Goal: Task Accomplishment & Management: Manage account settings

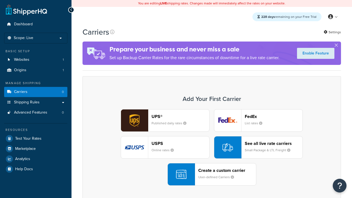
click at [212, 147] on div "UPS® Published daily rates FedEx List rates USPS Online rates See all live rate…" at bounding box center [211, 147] width 247 height 76
click at [274, 116] on header "FedEx" at bounding box center [274, 116] width 58 height 5
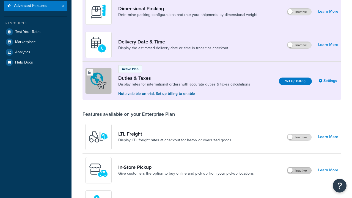
click at [299, 174] on label "Inactive" at bounding box center [299, 170] width 24 height 7
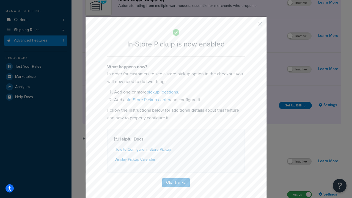
scroll to position [93, 0]
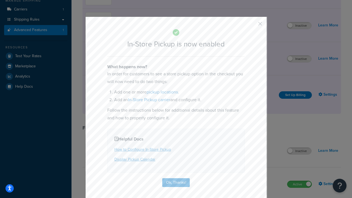
click at [252, 26] on button "button" at bounding box center [252, 25] width 1 height 1
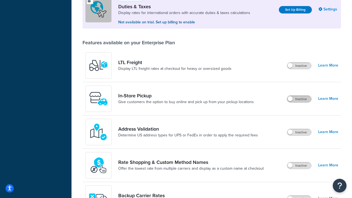
scroll to position [168, 0]
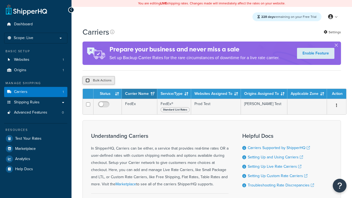
click at [88, 81] on input "checkbox" at bounding box center [88, 80] width 4 height 4
checkbox input "true"
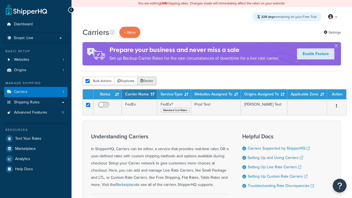
click at [148, 81] on button "Delete" at bounding box center [146, 81] width 19 height 8
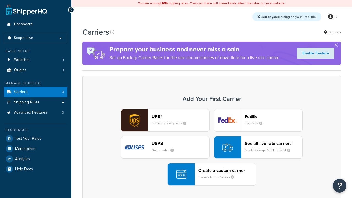
click at [212, 147] on div "UPS® Published daily rates FedEx List rates USPS Online rates See all live rate…" at bounding box center [211, 147] width 247 height 76
click at [212, 174] on div "Create a custom carrier User-defined Carriers" at bounding box center [227, 174] width 58 height 13
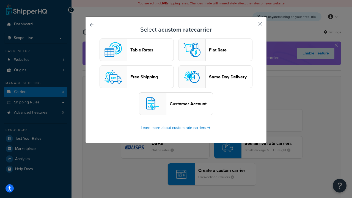
click at [137, 50] on header "Table Rates" at bounding box center [151, 49] width 43 height 5
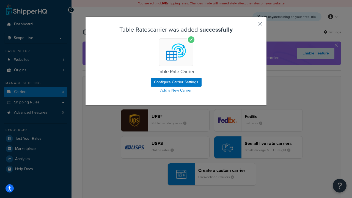
click at [252, 26] on button "button" at bounding box center [252, 25] width 1 height 1
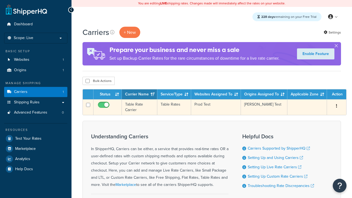
click at [337, 106] on icon "button" at bounding box center [336, 106] width 1 height 4
click at [0, 0] on link "Edit" at bounding box center [0, 0] width 0 height 0
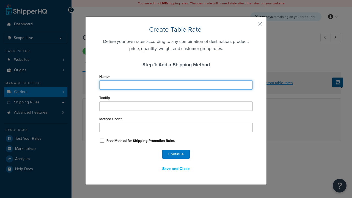
type input "Ground"
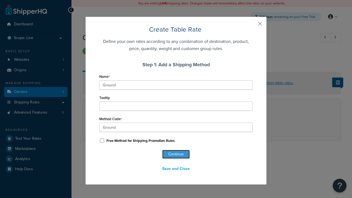
click at [176, 154] on button "Continue" at bounding box center [176, 154] width 28 height 9
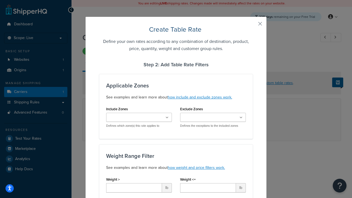
type input "10"
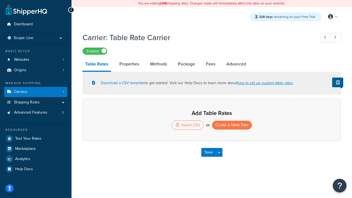
select select "25"
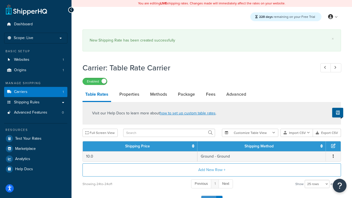
click at [209, 196] on button "Save" at bounding box center [208, 200] width 15 height 9
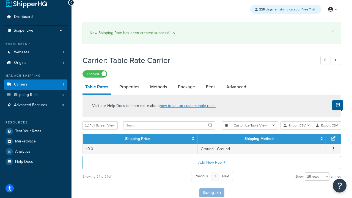
scroll to position [0, 0]
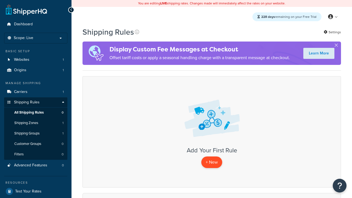
click at [212, 162] on p "+ New" at bounding box center [211, 162] width 21 height 11
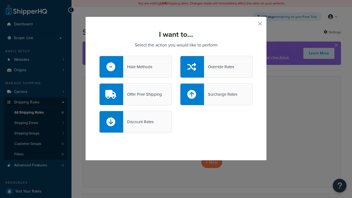
click at [217, 67] on div "Override Rates" at bounding box center [219, 67] width 30 height 8
click at [0, 0] on input "Override Rates" at bounding box center [0, 0] width 0 height 0
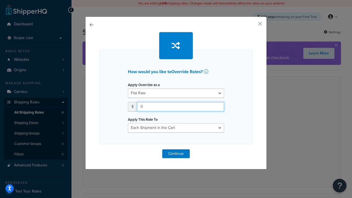
type input "100"
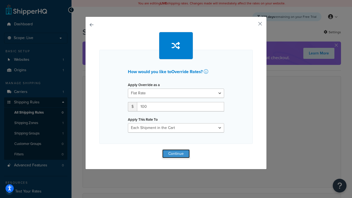
click at [176, 154] on button "Continue" at bounding box center [176, 153] width 28 height 9
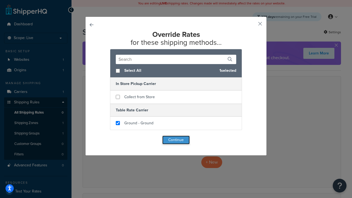
click at [176, 140] on button "Continue" at bounding box center [176, 140] width 28 height 9
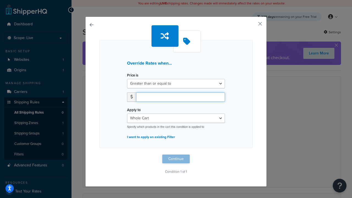
click at [181, 97] on input "number" at bounding box center [180, 96] width 89 height 9
type input "100"
click at [176, 159] on button "Continue" at bounding box center [176, 159] width 28 height 9
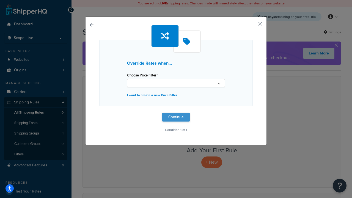
click at [176, 117] on button "Continue" at bounding box center [176, 117] width 28 height 9
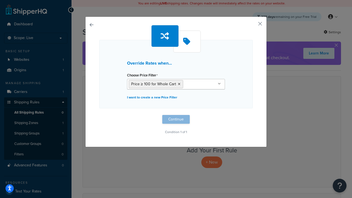
scroll to position [0, 0]
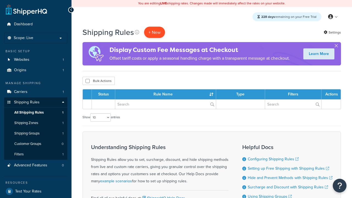
click at [155, 32] on p "+ New" at bounding box center [154, 32] width 21 height 11
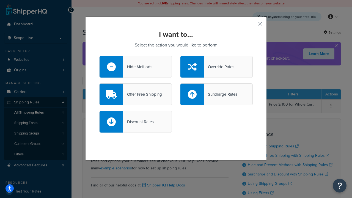
click at [136, 94] on div "Offer Free Shipping" at bounding box center [142, 95] width 39 height 8
click at [0, 0] on input "Offer Free Shipping" at bounding box center [0, 0] width 0 height 0
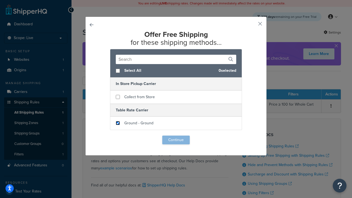
click at [118, 123] on input "checkbox" at bounding box center [118, 123] width 4 height 4
checkbox input "true"
click at [176, 140] on button "Continue" at bounding box center [176, 140] width 28 height 9
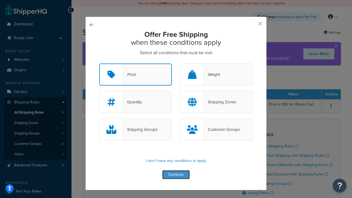
click at [176, 175] on button "Continue" at bounding box center [176, 174] width 28 height 9
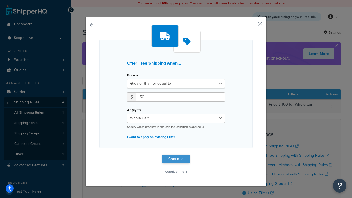
type input "50"
click at [176, 159] on button "Continue" at bounding box center [176, 159] width 28 height 9
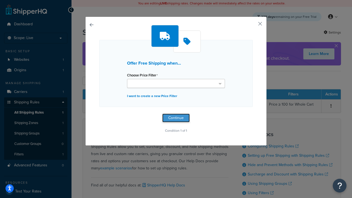
click at [176, 118] on button "Continue" at bounding box center [176, 118] width 28 height 9
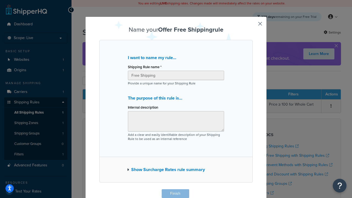
scroll to position [0, 0]
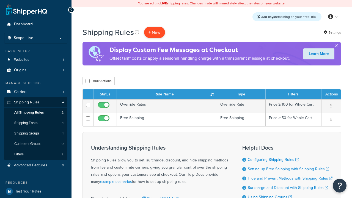
click at [155, 32] on p "+ New" at bounding box center [154, 32] width 21 height 11
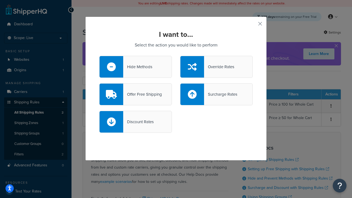
click at [217, 94] on div "Surcharge Rates" at bounding box center [220, 95] width 33 height 8
click at [0, 0] on input "Surcharge Rates" at bounding box center [0, 0] width 0 height 0
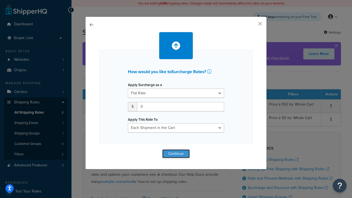
click at [176, 154] on button "Continue" at bounding box center [176, 153] width 28 height 9
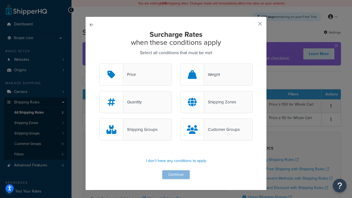
click at [136, 75] on div "Price" at bounding box center [129, 75] width 13 height 8
click at [0, 0] on input "Price" at bounding box center [0, 0] width 0 height 0
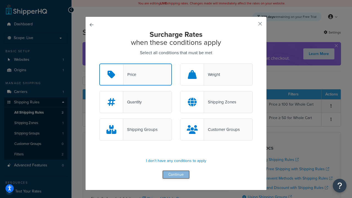
click at [176, 175] on button "Continue" at bounding box center [176, 174] width 28 height 9
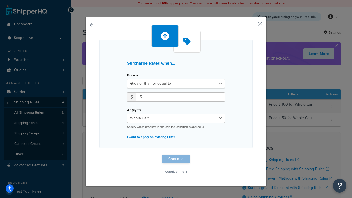
type input "5"
click at [176, 159] on button "Continue" at bounding box center [176, 159] width 28 height 9
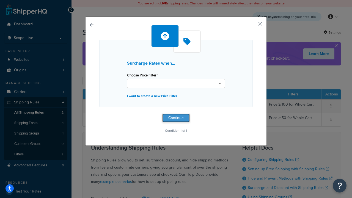
click at [176, 118] on button "Continue" at bounding box center [176, 118] width 28 height 9
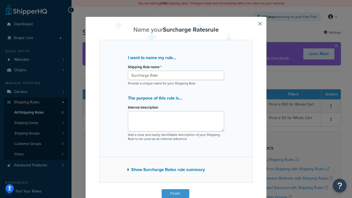
type input "Surcharge Rate"
click at [175, 194] on button "Finish" at bounding box center [176, 193] width 28 height 9
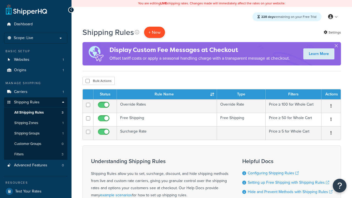
click at [155, 32] on p "+ New" at bounding box center [154, 32] width 21 height 11
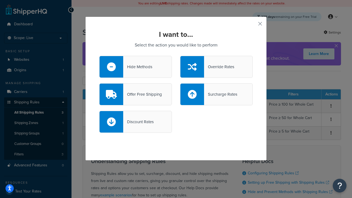
click at [136, 122] on div "Discount Rates" at bounding box center [138, 122] width 31 height 8
click at [0, 0] on input "Discount Rates" at bounding box center [0, 0] width 0 height 0
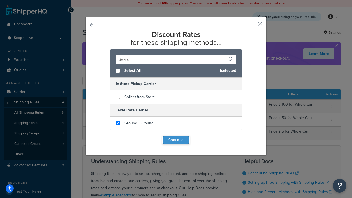
click at [176, 140] on button "Continue" at bounding box center [176, 140] width 28 height 9
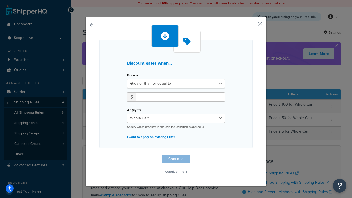
click at [133, 75] on label "Price is" at bounding box center [132, 75] width 11 height 4
click at [133, 79] on select "Greater than or equal to Between or equal to Less than or equal to" at bounding box center [176, 83] width 98 height 9
click at [181, 97] on input "number" at bounding box center [180, 96] width 89 height 9
type input "5"
click at [176, 159] on button "Continue" at bounding box center [176, 159] width 28 height 9
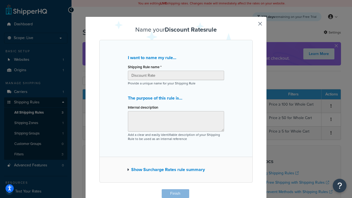
scroll to position [0, 0]
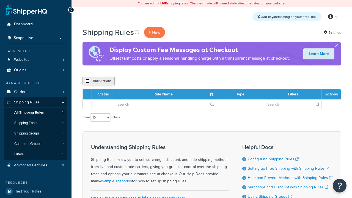
click at [88, 81] on input "checkbox" at bounding box center [88, 81] width 4 height 4
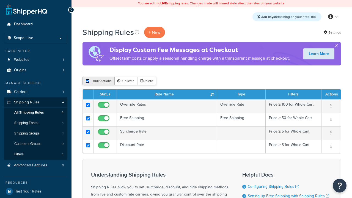
click at [88, 81] on input "checkbox" at bounding box center [88, 81] width 4 height 4
checkbox input "false"
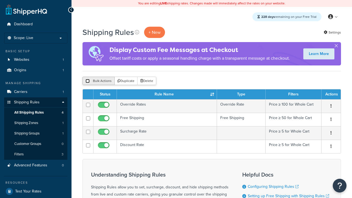
checkbox input "false"
click at [99, 81] on button "Bulk Actions" at bounding box center [99, 81] width 32 height 8
checkbox input "true"
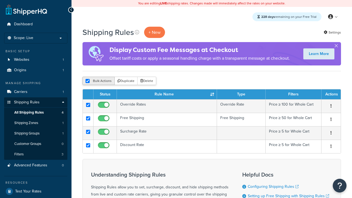
checkbox input "true"
click at [148, 81] on button "Delete" at bounding box center [146, 81] width 19 height 8
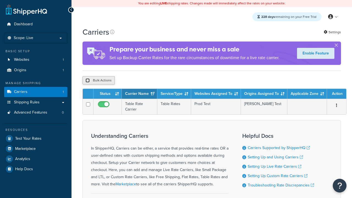
click at [88, 81] on input "checkbox" at bounding box center [88, 80] width 4 height 4
checkbox input "true"
click at [0, 0] on button "Delete" at bounding box center [0, 0] width 0 height 0
